Goal: Transaction & Acquisition: Purchase product/service

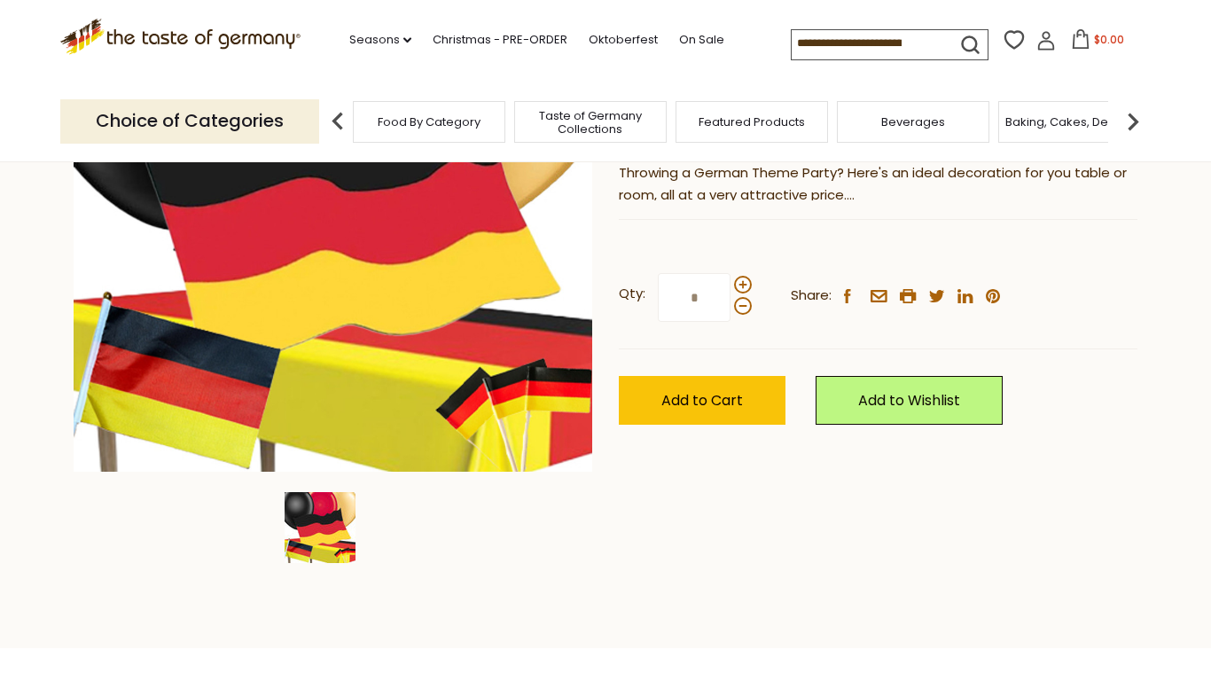
scroll to position [326, 0]
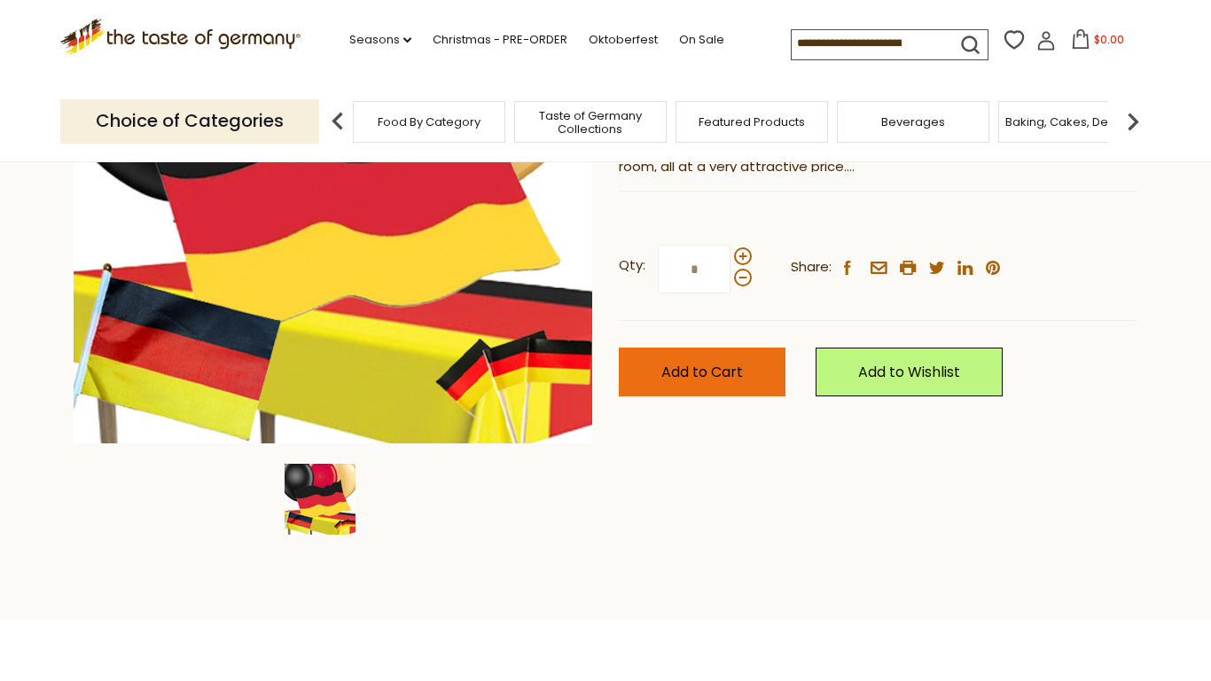
click at [695, 382] on button "Add to Cart" at bounding box center [702, 371] width 167 height 49
click at [1132, 113] on img at bounding box center [1132, 121] width 35 height 35
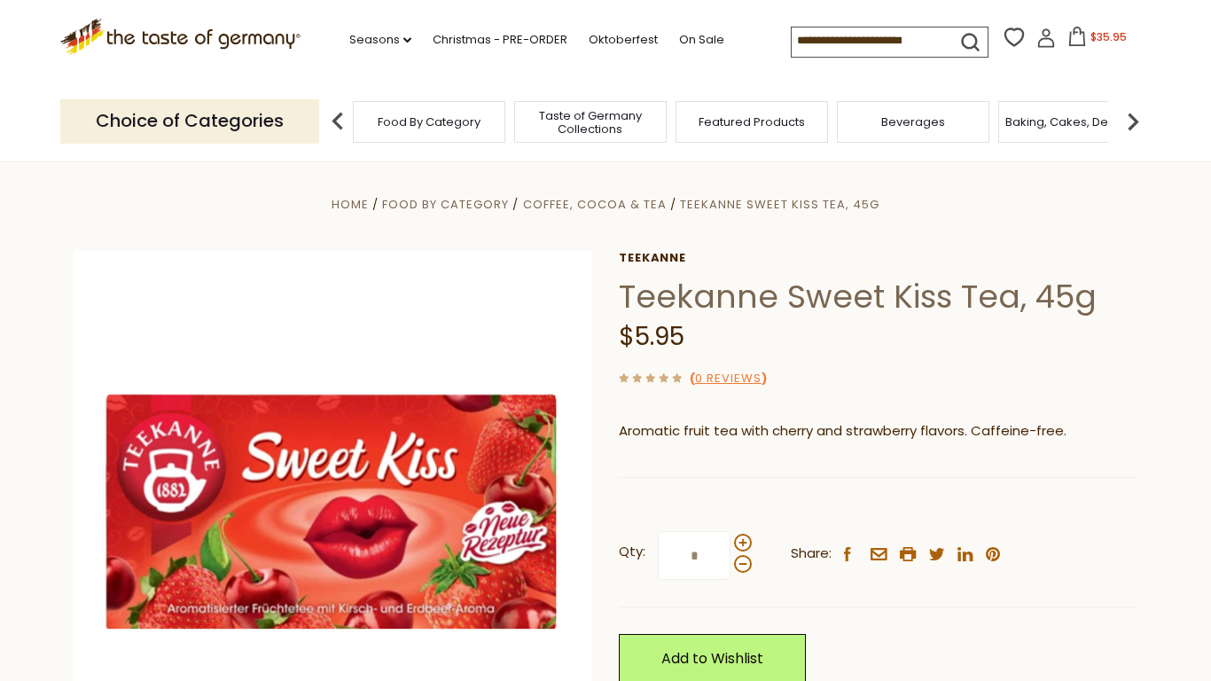
click at [464, 126] on span "Food By Category" at bounding box center [429, 121] width 103 height 13
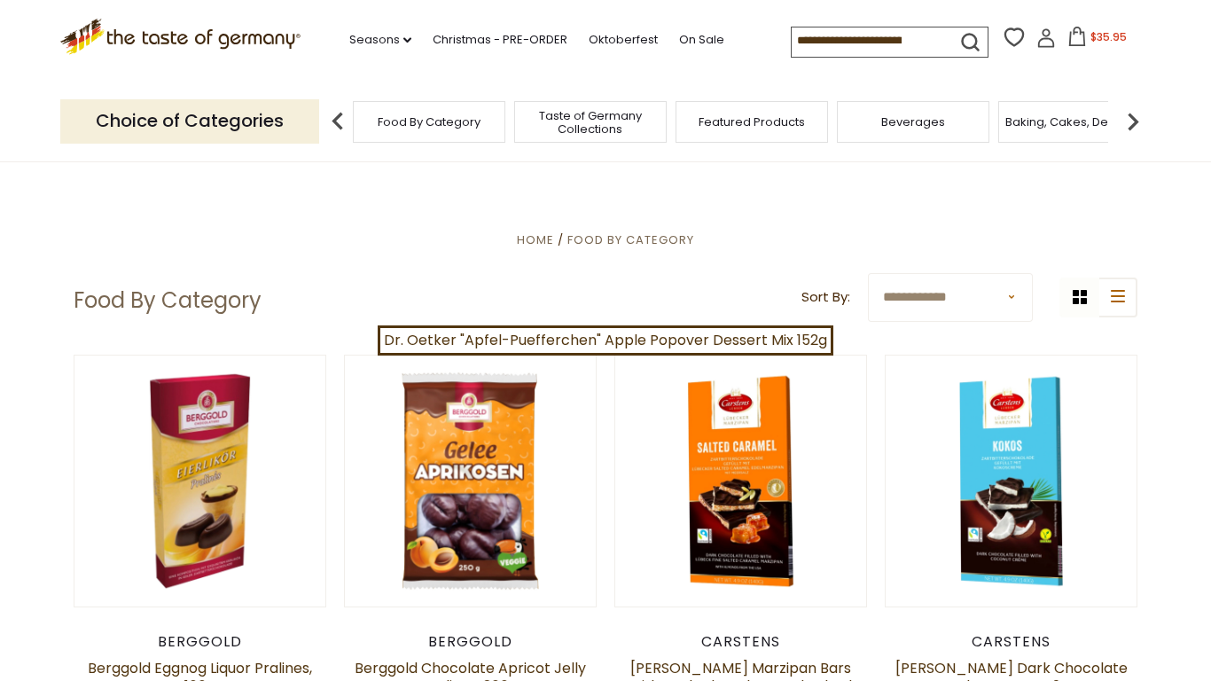
click at [918, 127] on div "Beverages" at bounding box center [913, 122] width 152 height 42
click at [894, 118] on span "Beverages" at bounding box center [913, 121] width 64 height 13
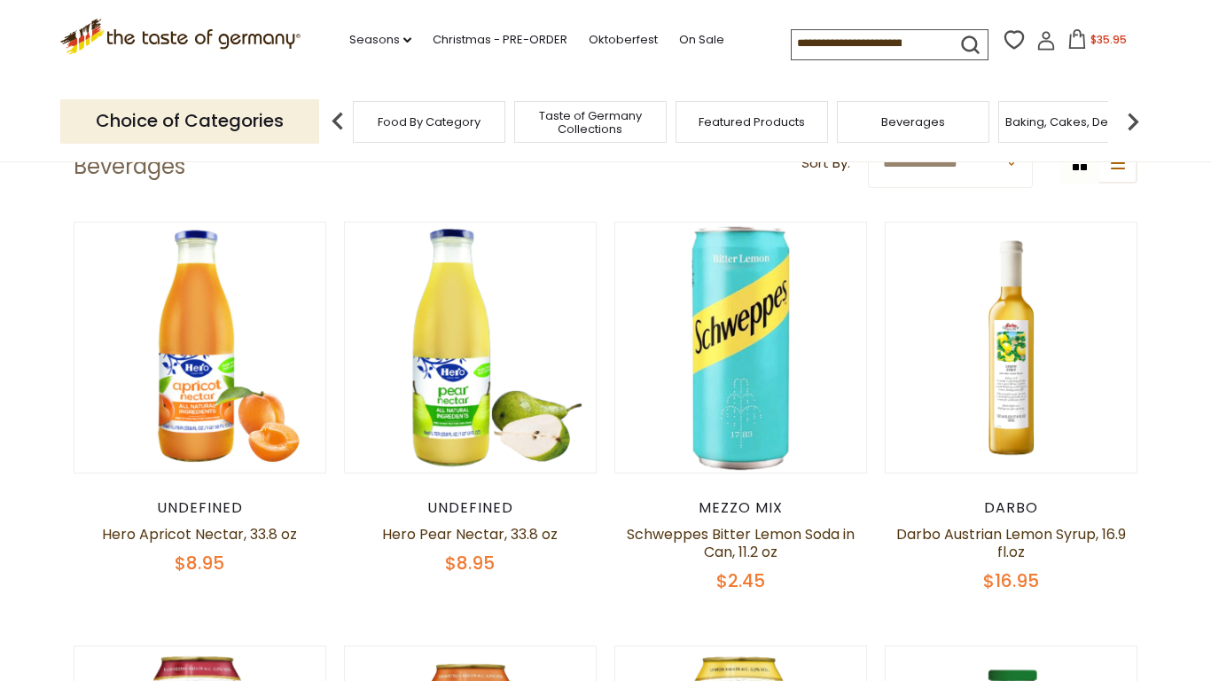
scroll to position [4243, 0]
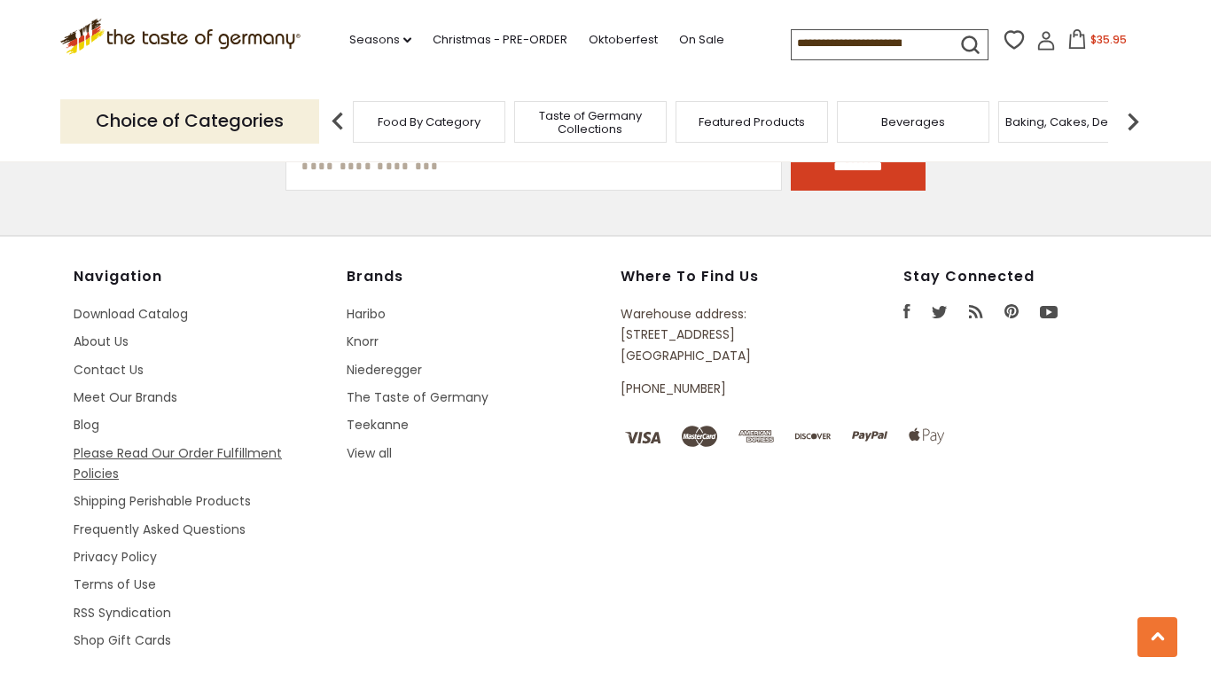
click at [222, 444] on link "Please Read Our Order Fulfillment Policies" at bounding box center [178, 463] width 208 height 38
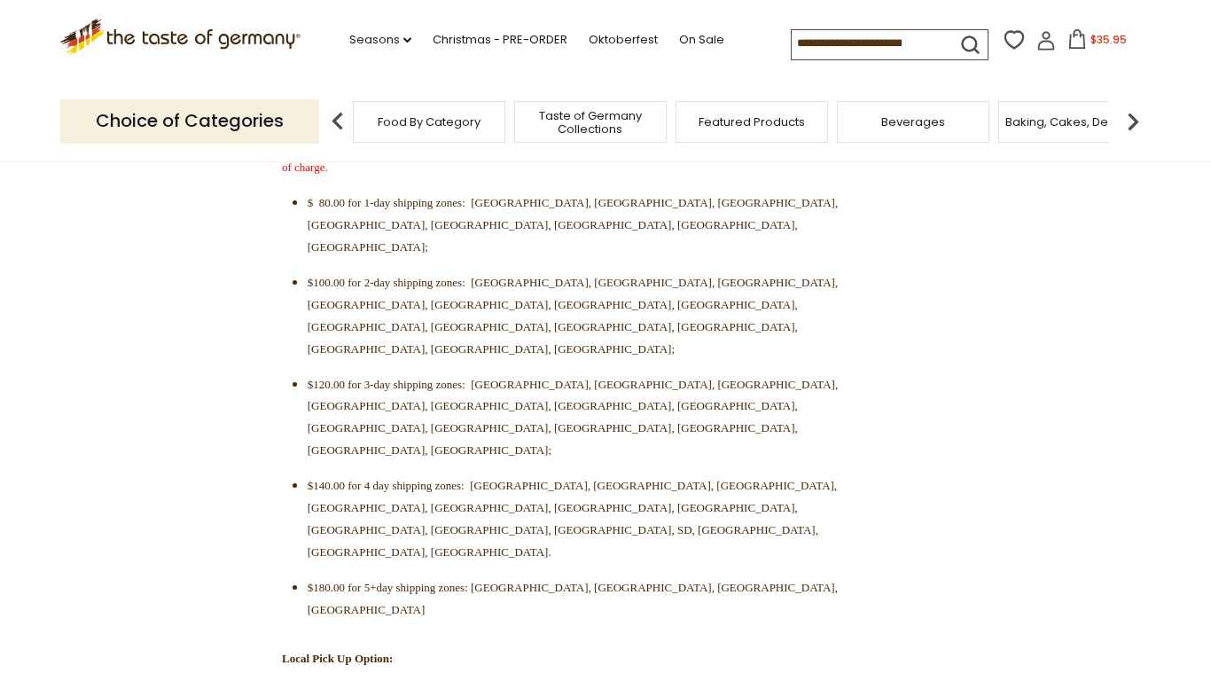
scroll to position [701, 0]
